Goal: Task Accomplishment & Management: Complete application form

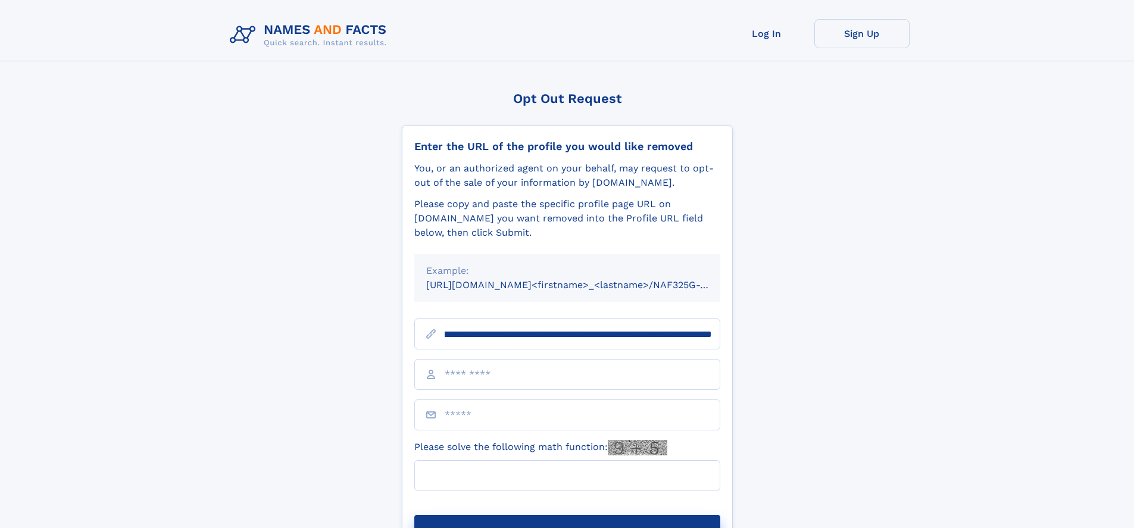
scroll to position [0, 136]
type input "**********"
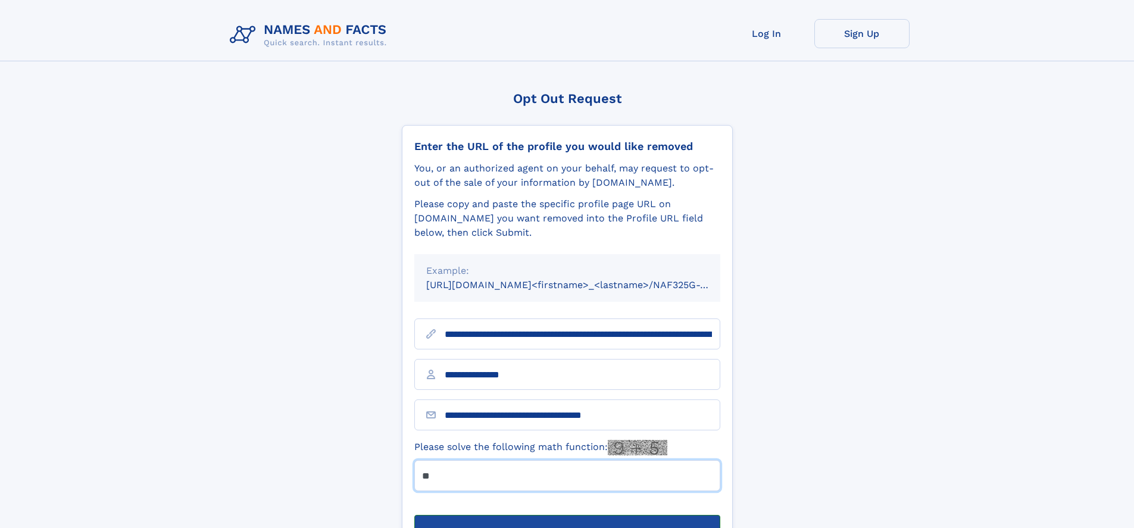
type input "**"
click at [567, 515] on button "Submit Opt Out Request" at bounding box center [567, 534] width 306 height 38
